Goal: Browse casually: Explore the website without a specific task or goal

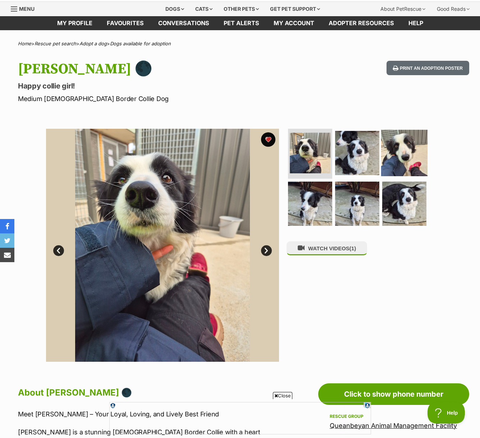
click at [405, 169] on img at bounding box center [404, 152] width 46 height 46
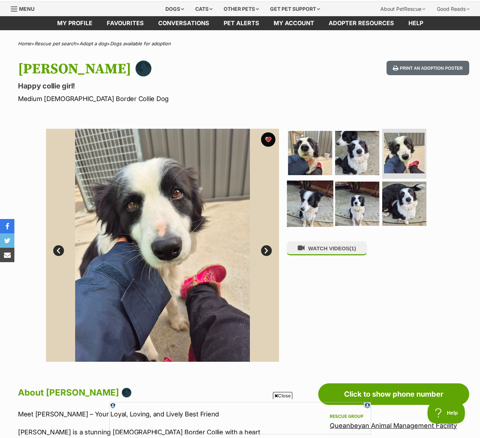
click at [310, 205] on img at bounding box center [310, 203] width 46 height 46
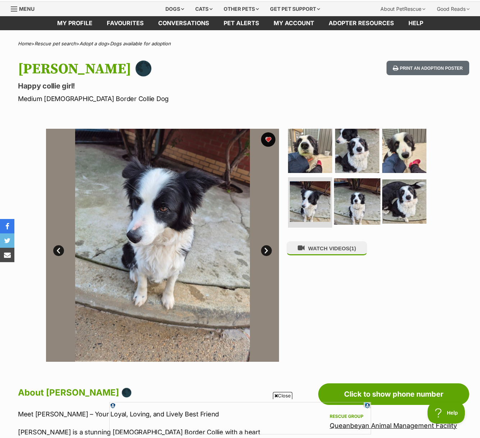
click at [358, 203] on img at bounding box center [357, 201] width 46 height 46
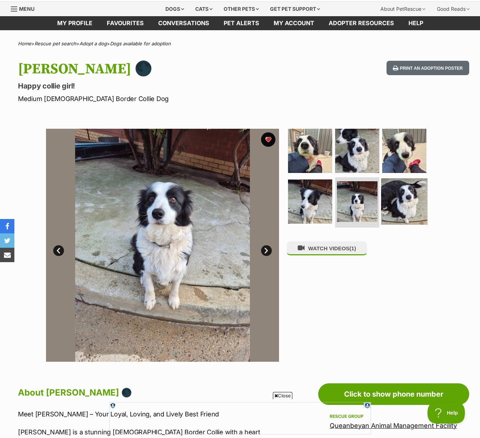
click at [398, 199] on img at bounding box center [404, 201] width 46 height 46
